Goal: Information Seeking & Learning: Understand process/instructions

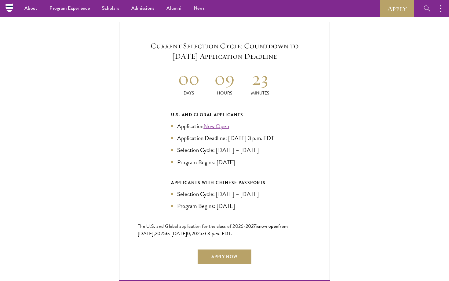
scroll to position [1302, 0]
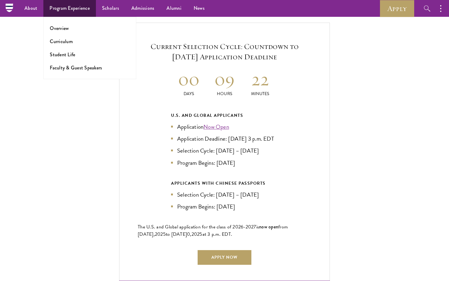
click at [75, 10] on link "Program Experience" at bounding box center [69, 8] width 53 height 17
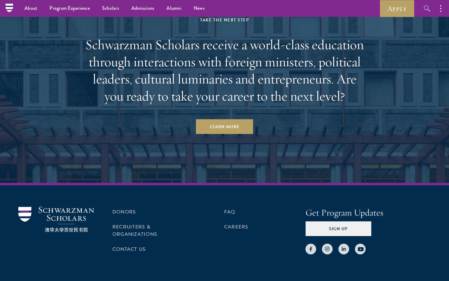
scroll to position [3107, 0]
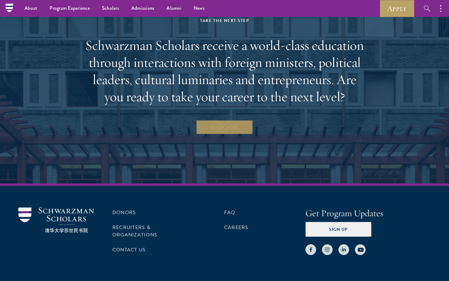
click at [225, 120] on link "Learn More" at bounding box center [224, 127] width 57 height 15
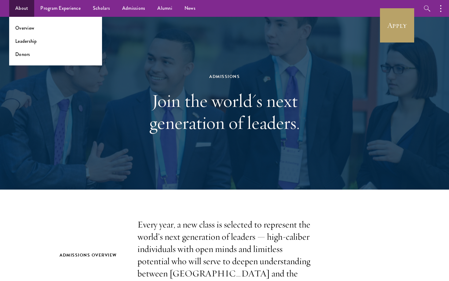
click at [25, 12] on link "About" at bounding box center [21, 8] width 25 height 17
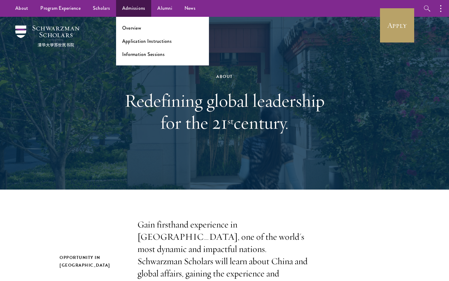
click at [130, 8] on link "Admissions" at bounding box center [133, 8] width 35 height 17
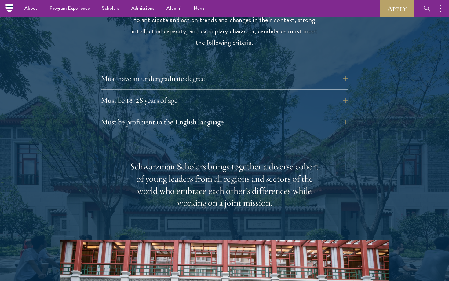
scroll to position [791, 0]
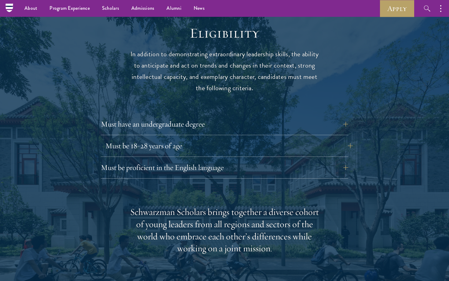
click at [247, 138] on button "Must be 18-28 years of age" at bounding box center [228, 145] width 247 height 15
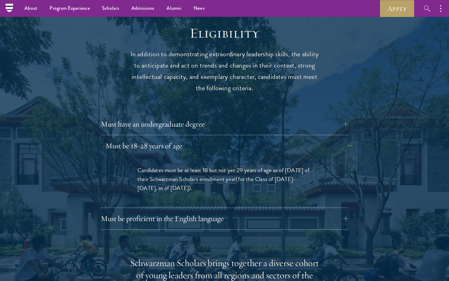
click at [247, 138] on button "Must be 18-28 years of age" at bounding box center [228, 145] width 247 height 15
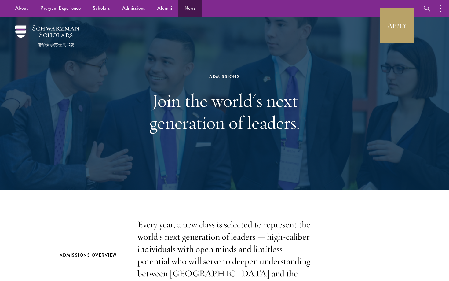
scroll to position [0, 0]
click at [97, 10] on link "Scholars" at bounding box center [101, 8] width 29 height 17
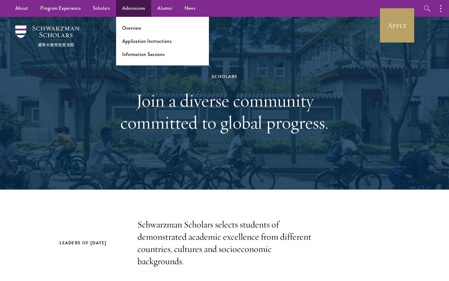
click at [131, 8] on link "Admissions" at bounding box center [133, 8] width 35 height 17
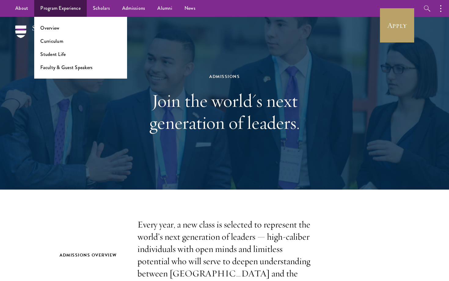
click at [68, 8] on link "Program Experience" at bounding box center [60, 8] width 53 height 17
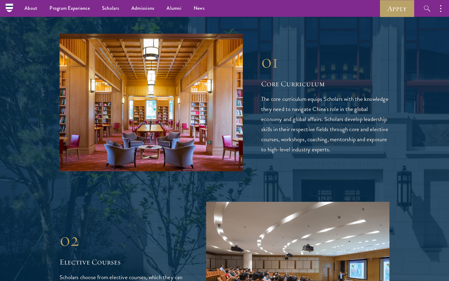
scroll to position [653, 0]
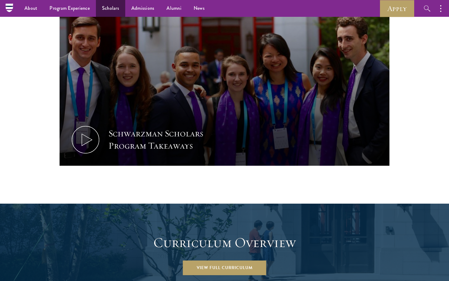
click at [108, 6] on link "Scholars" at bounding box center [110, 8] width 29 height 17
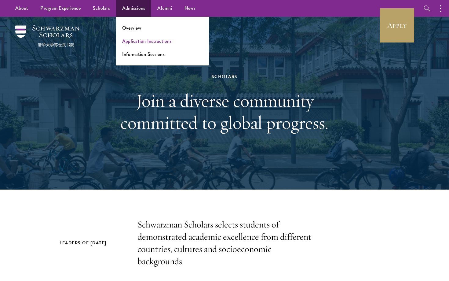
click at [136, 41] on link "Application Instructions" at bounding box center [146, 41] width 49 height 7
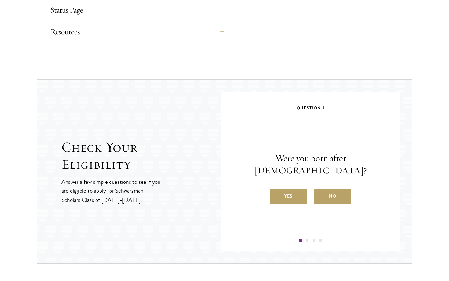
scroll to position [595, 0]
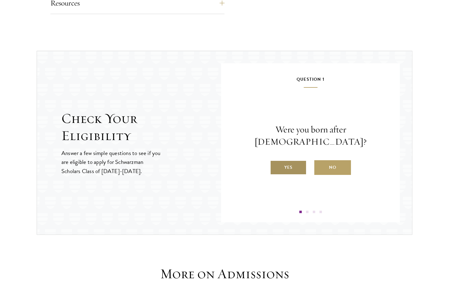
click at [288, 160] on label "Yes" at bounding box center [288, 167] width 37 height 15
click at [275, 161] on input "Yes" at bounding box center [272, 163] width 5 height 5
click at [288, 161] on label "Yes" at bounding box center [288, 167] width 37 height 15
click at [275, 161] on input "Yes" at bounding box center [272, 163] width 5 height 5
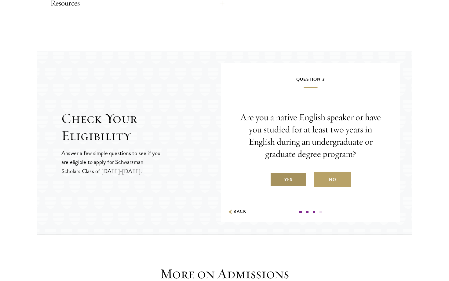
click at [291, 177] on label "Yes" at bounding box center [288, 179] width 37 height 15
click at [275, 177] on input "Yes" at bounding box center [272, 175] width 5 height 5
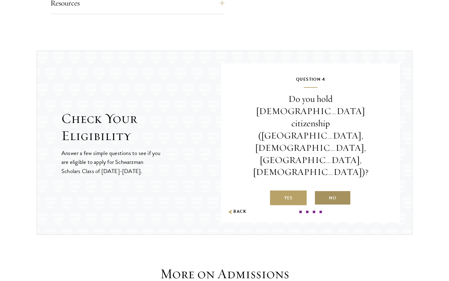
click at [336, 190] on label "No" at bounding box center [332, 197] width 37 height 15
click at [320, 191] on input "No" at bounding box center [316, 193] width 5 height 5
